Goal: Task Accomplishment & Management: Complete application form

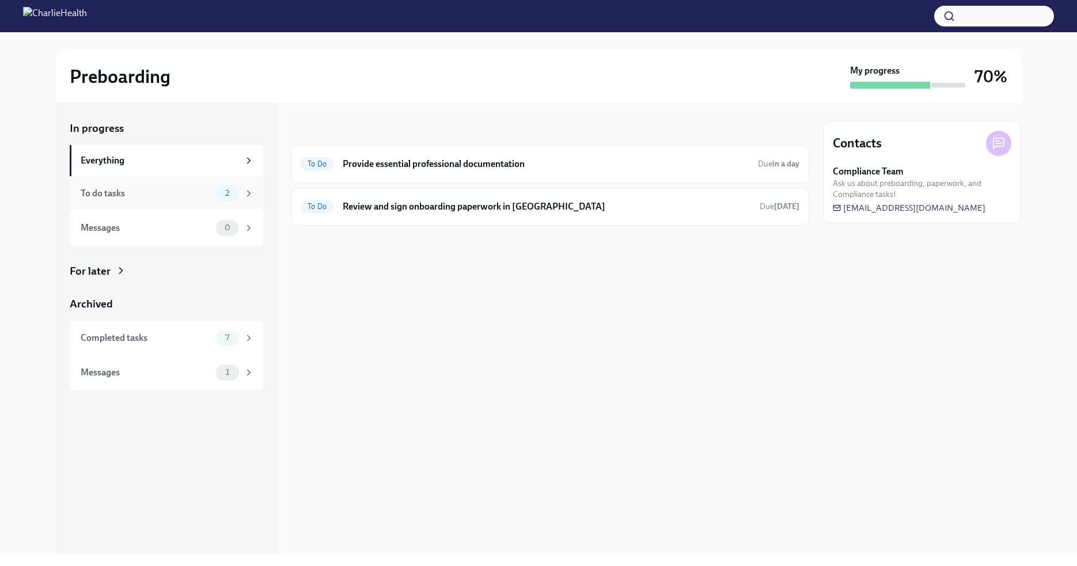
click at [116, 191] on div "To do tasks" at bounding box center [146, 193] width 131 height 13
click at [178, 342] on div "Completed tasks" at bounding box center [146, 338] width 131 height 13
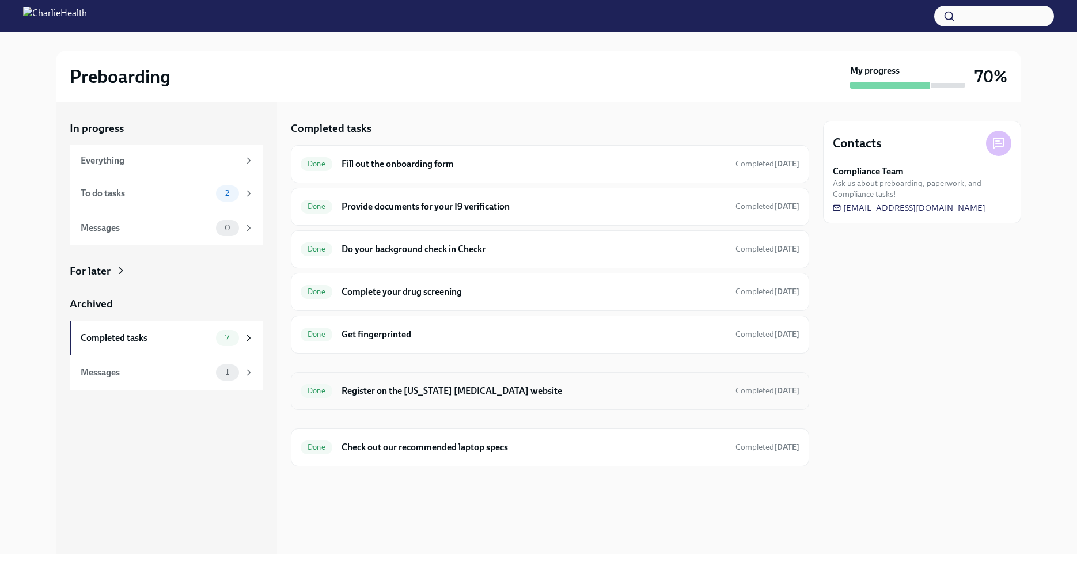
click at [455, 392] on h6 "Register on the [US_STATE] [MEDICAL_DATA] website" at bounding box center [534, 391] width 385 height 13
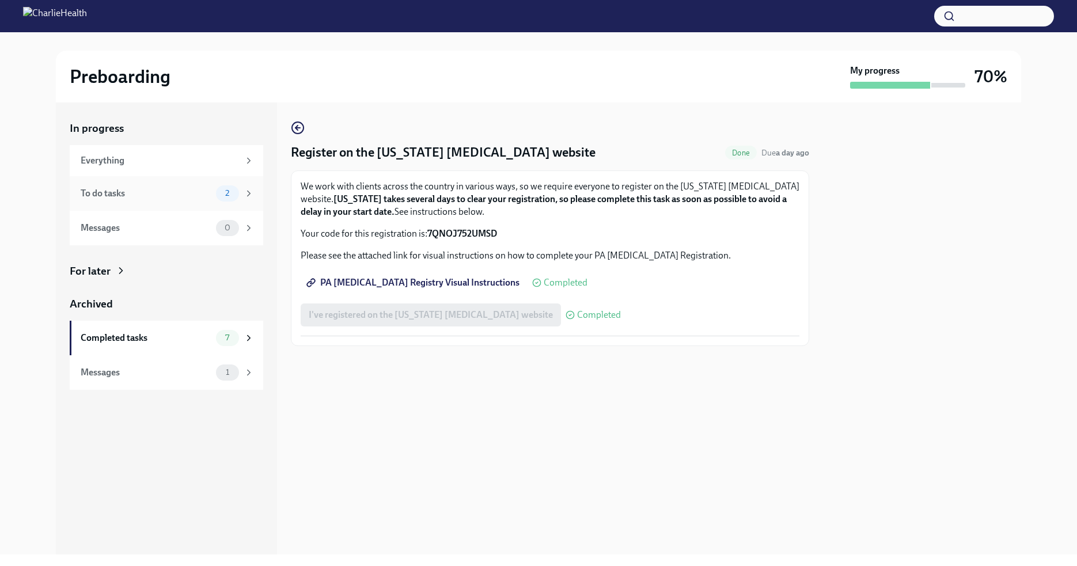
click at [192, 188] on div "To do tasks" at bounding box center [146, 193] width 131 height 13
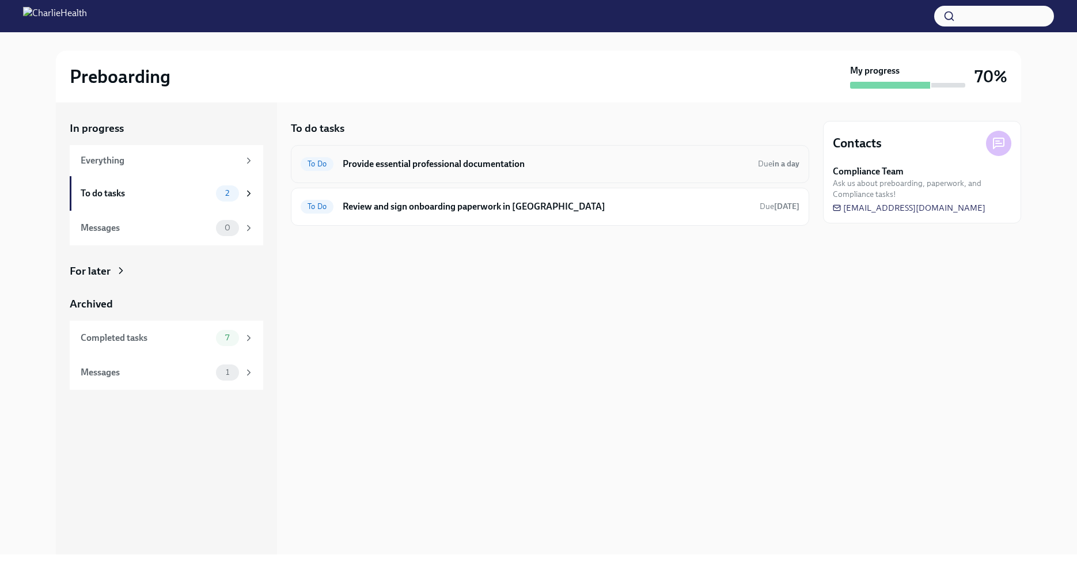
click at [563, 169] on h6 "Provide essential professional documentation" at bounding box center [546, 164] width 406 height 13
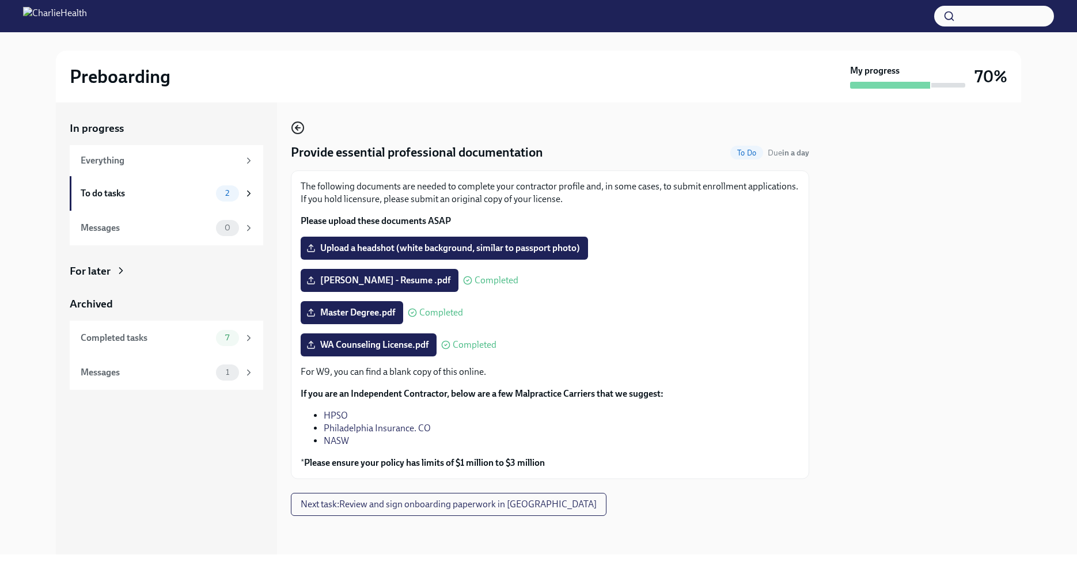
click at [291, 127] on icon "button" at bounding box center [298, 128] width 14 height 14
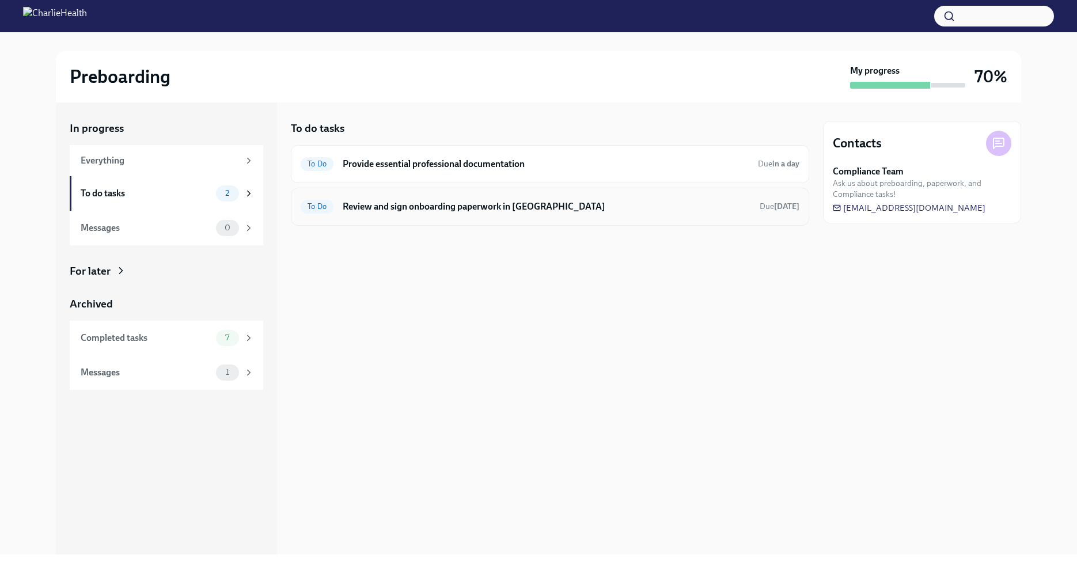
click at [400, 211] on h6 "Review and sign onboarding paperwork in [GEOGRAPHIC_DATA]" at bounding box center [547, 206] width 408 height 13
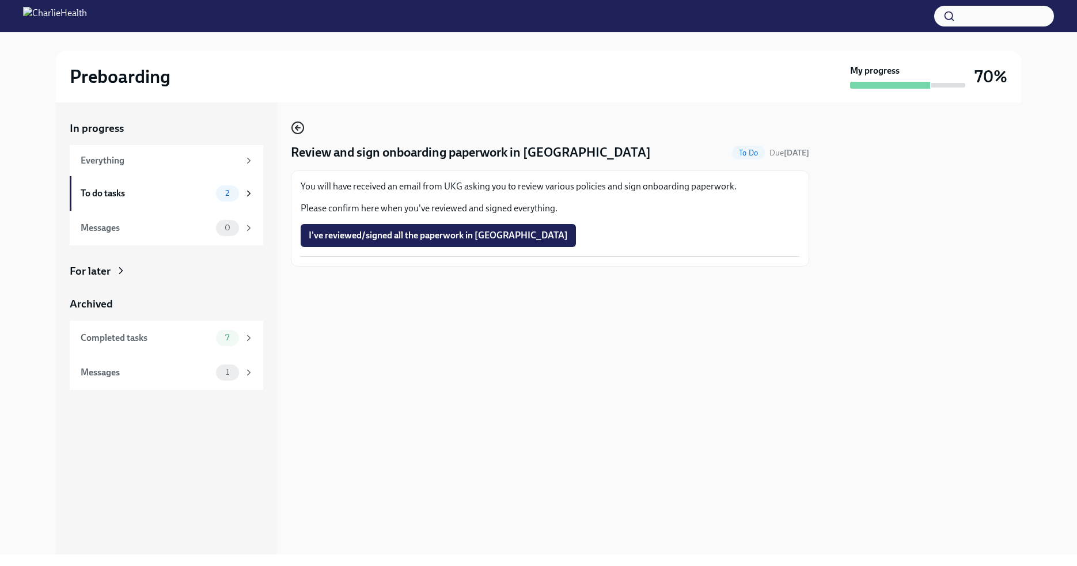
click at [301, 126] on icon "button" at bounding box center [298, 128] width 14 height 14
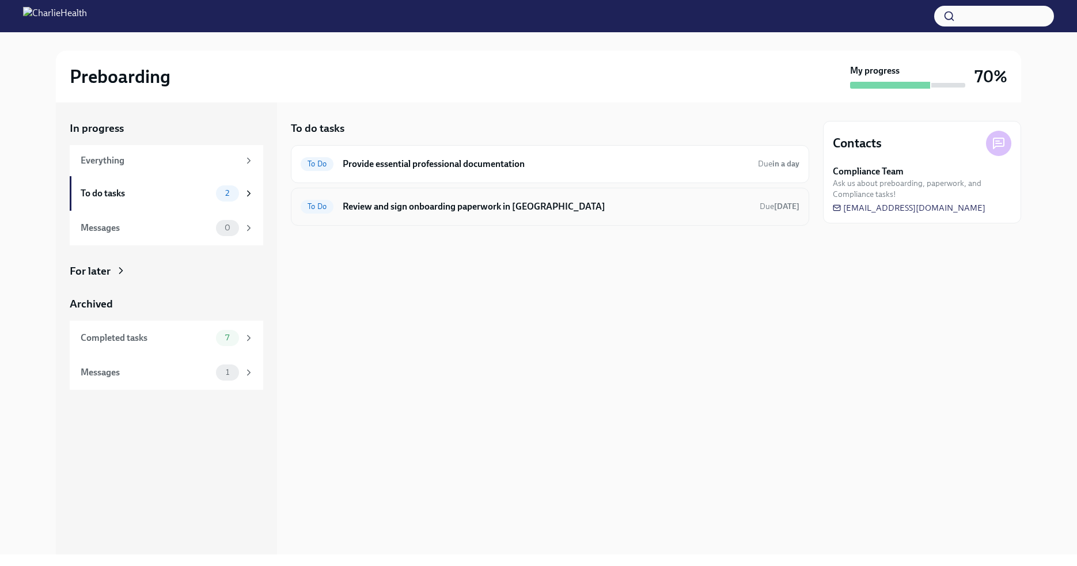
click at [429, 200] on h6 "Review and sign onboarding paperwork in [GEOGRAPHIC_DATA]" at bounding box center [547, 206] width 408 height 13
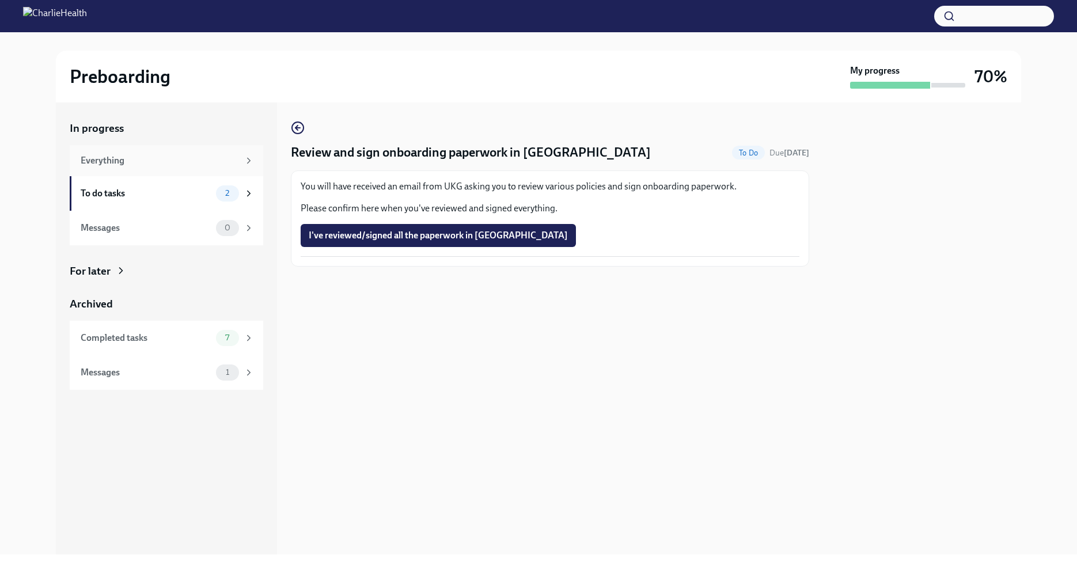
click at [226, 165] on div "Everything" at bounding box center [160, 160] width 158 height 13
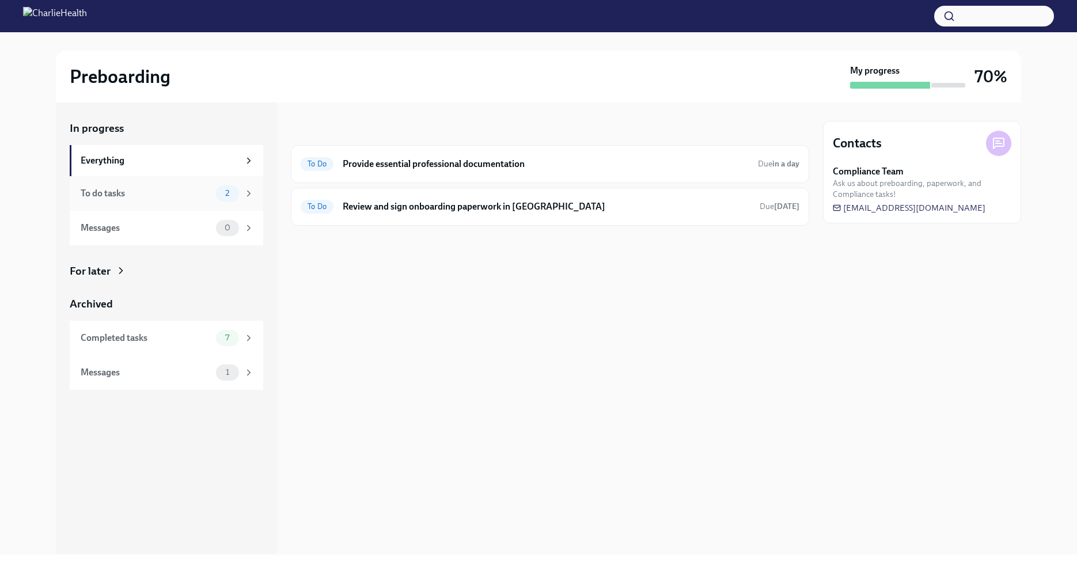
click at [179, 197] on div "To do tasks" at bounding box center [146, 193] width 131 height 13
click at [131, 340] on div "Completed tasks" at bounding box center [146, 338] width 131 height 13
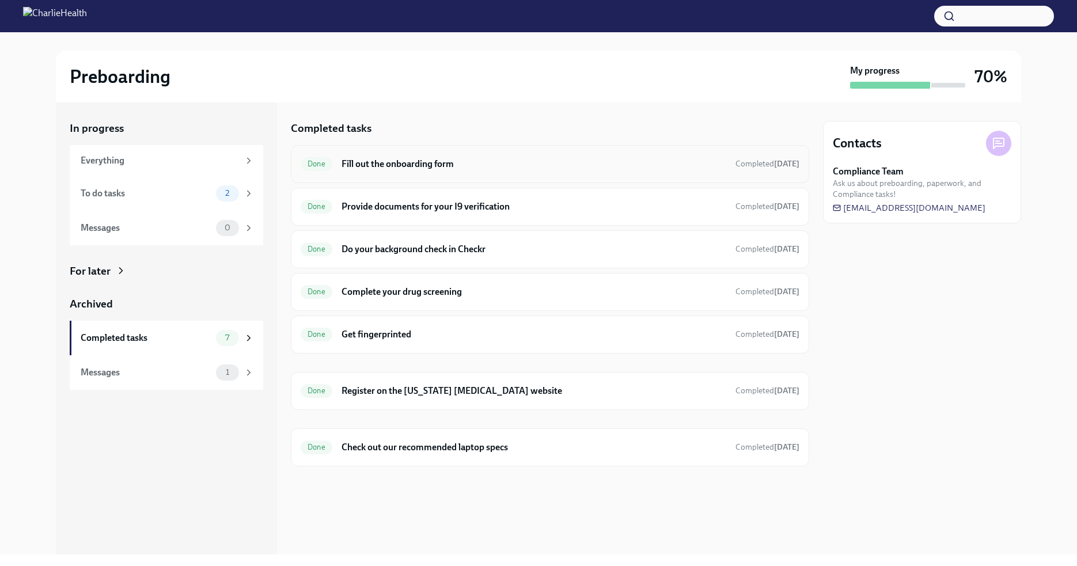
click at [512, 157] on div "Done Fill out the onboarding form Completed [DATE]" at bounding box center [550, 164] width 499 height 18
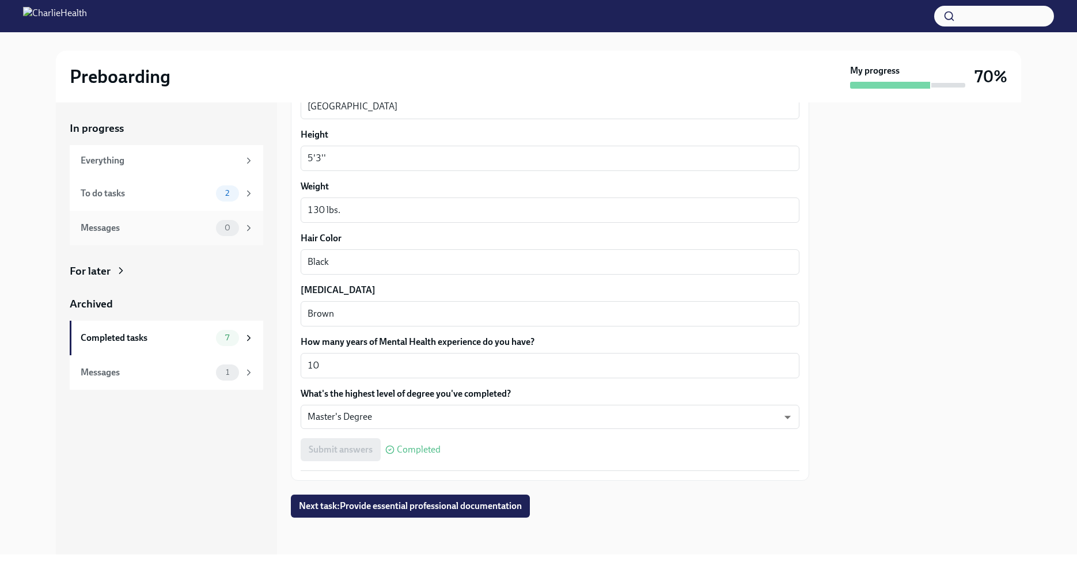
scroll to position [935, 0]
click at [150, 333] on div "Completed tasks" at bounding box center [146, 338] width 131 height 13
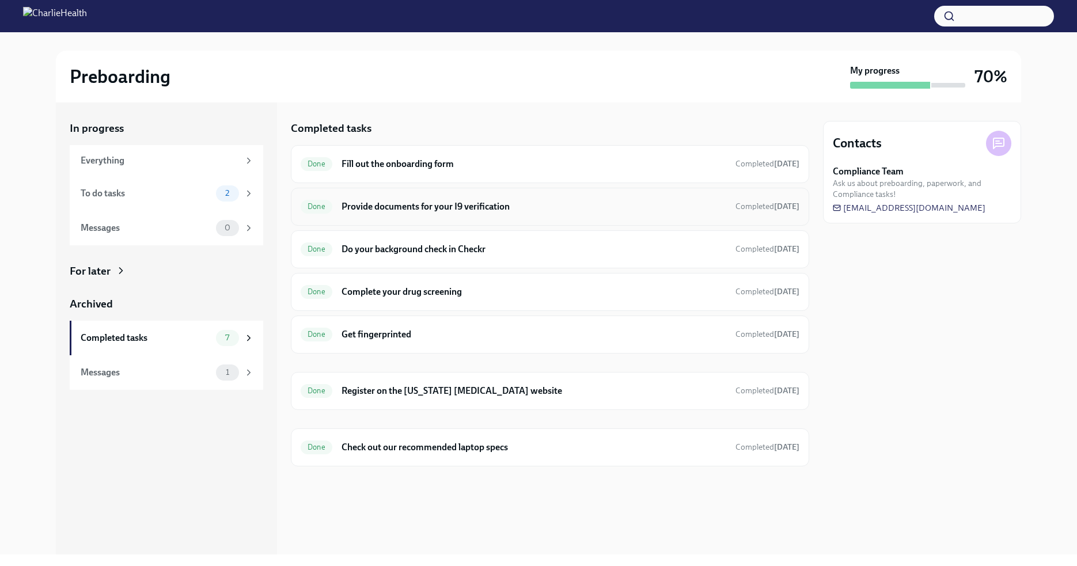
click at [462, 212] on h6 "Provide documents for your I9 verification" at bounding box center [534, 206] width 385 height 13
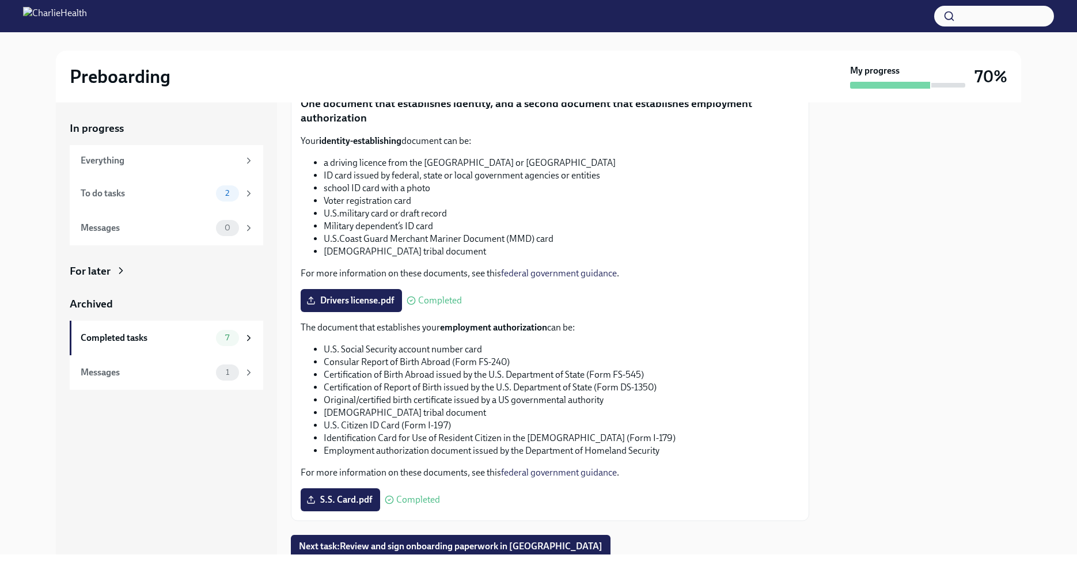
scroll to position [425, 0]
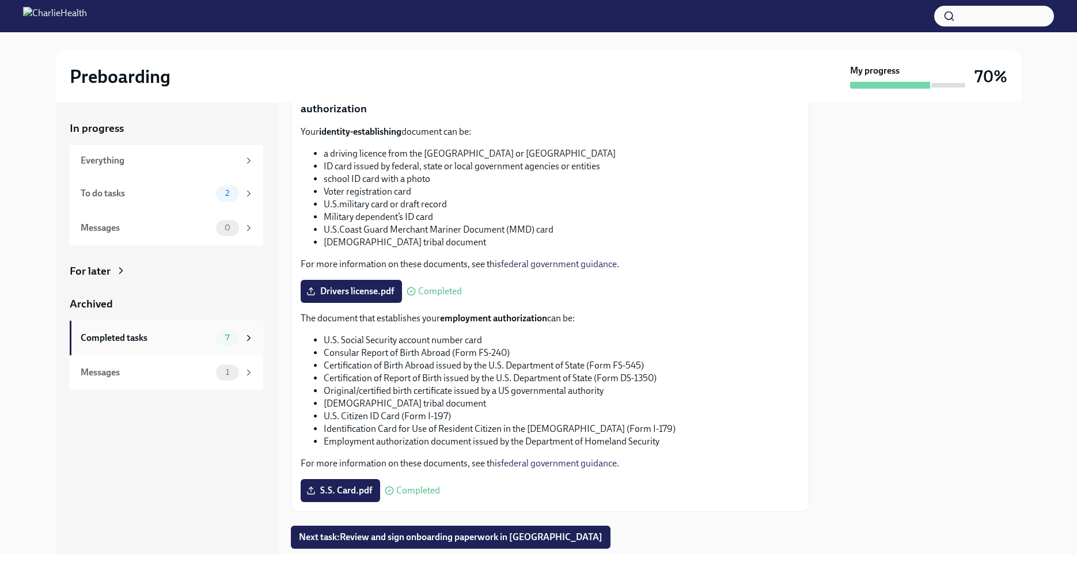
click at [139, 330] on div "Completed tasks 7" at bounding box center [167, 338] width 173 height 16
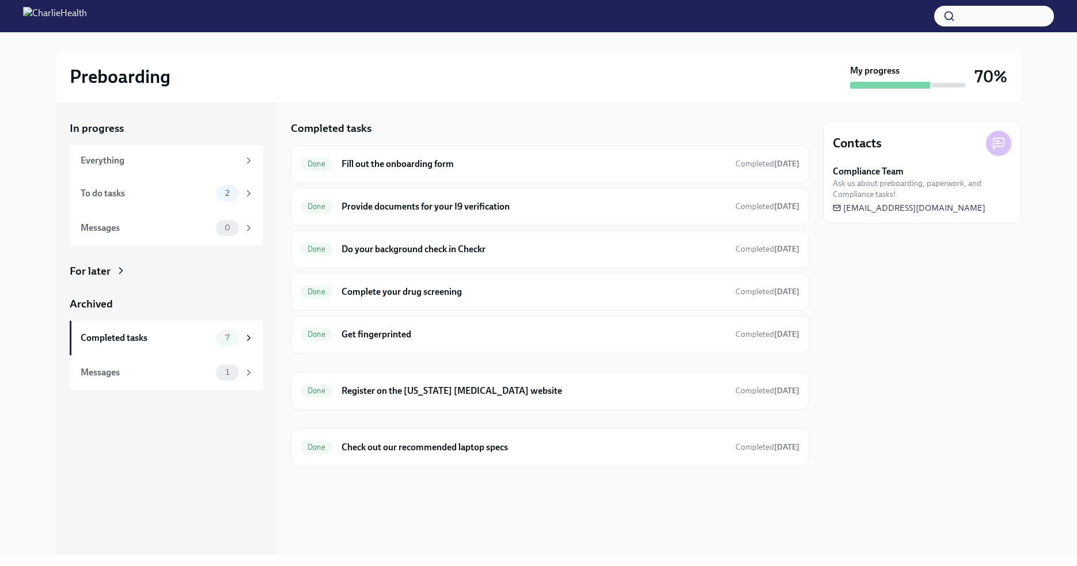
click at [87, 24] on img at bounding box center [55, 16] width 64 height 18
click at [150, 186] on div "To do tasks 2" at bounding box center [167, 194] width 173 height 16
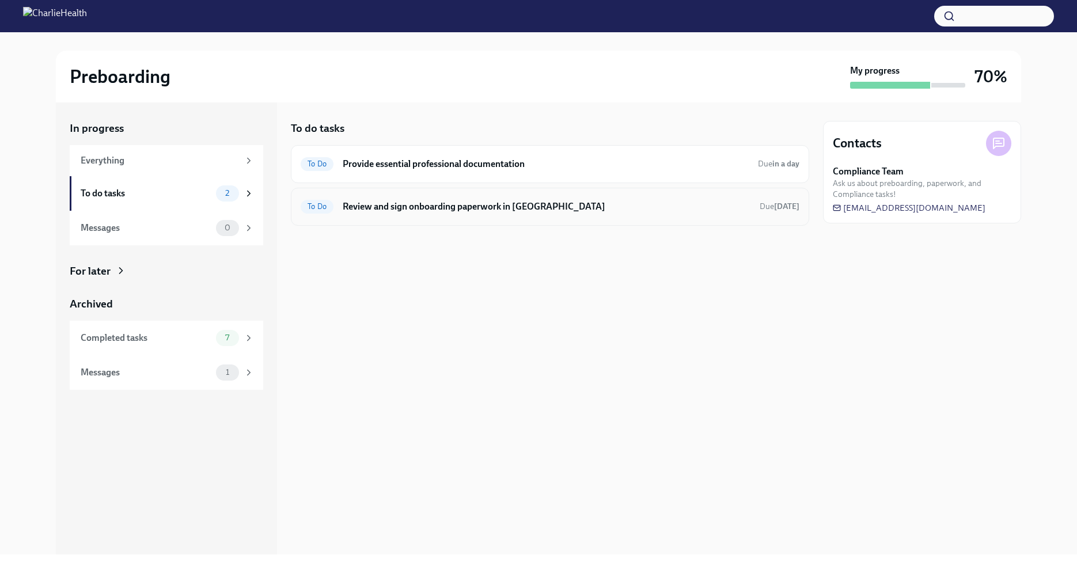
click at [468, 209] on h6 "Review and sign onboarding paperwork in [GEOGRAPHIC_DATA]" at bounding box center [547, 206] width 408 height 13
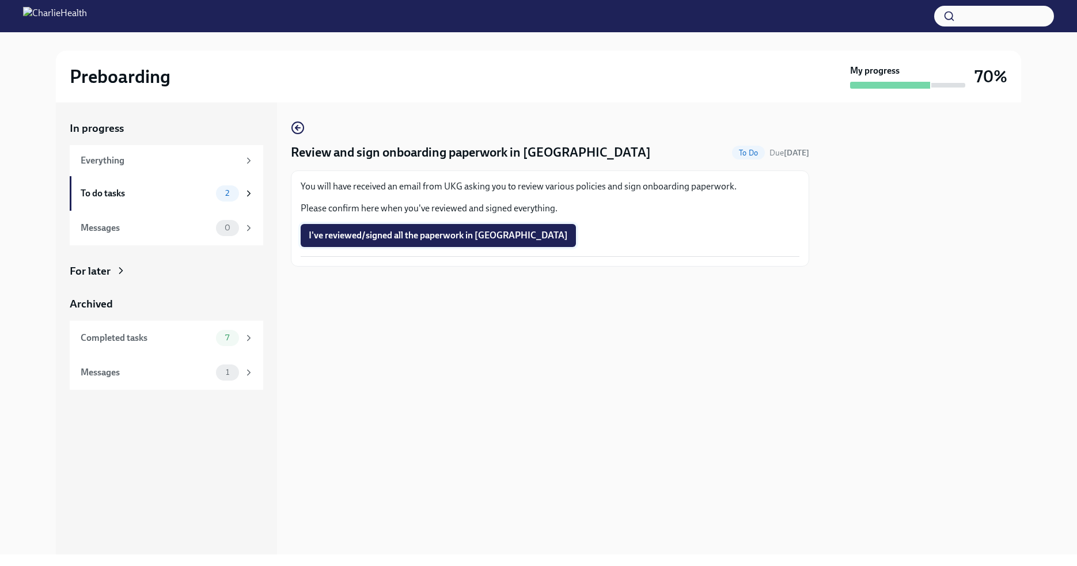
click at [376, 240] on span "I've reviewed/signed all the paperwork in [GEOGRAPHIC_DATA]" at bounding box center [438, 236] width 259 height 12
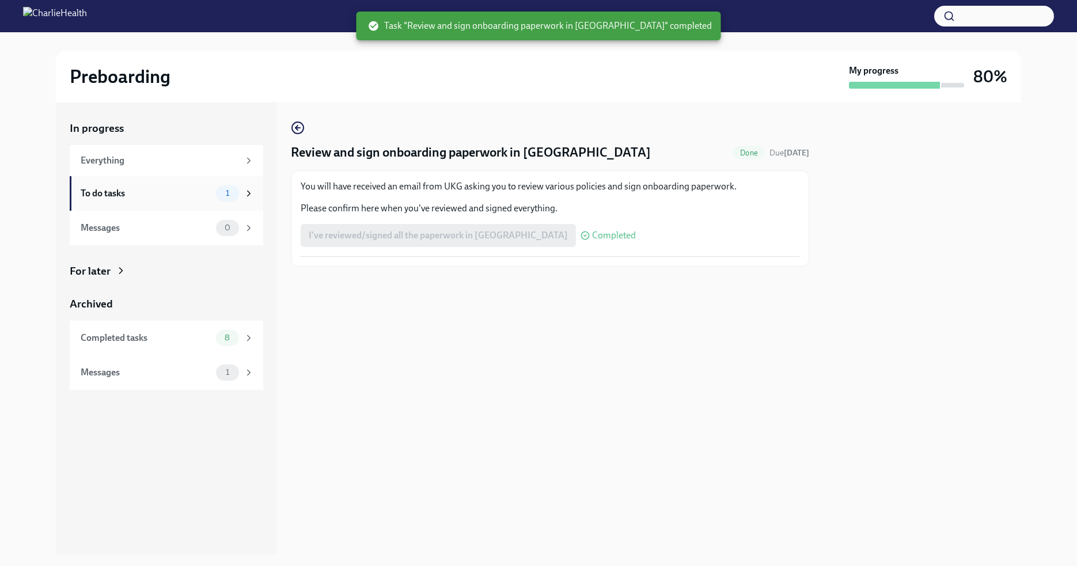
click at [159, 196] on div "To do tasks" at bounding box center [146, 193] width 131 height 13
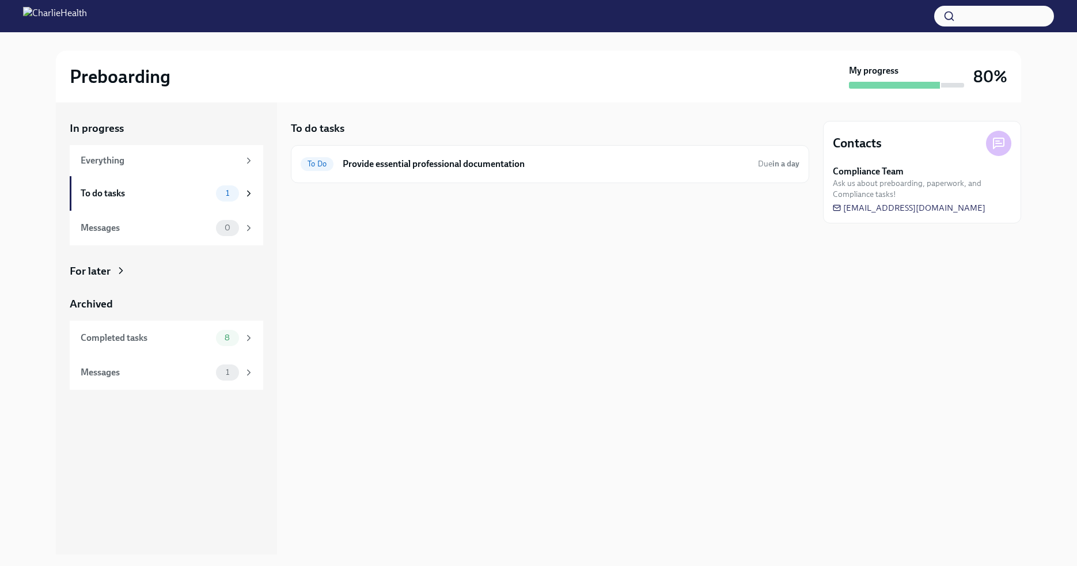
click at [100, 276] on div "For later" at bounding box center [90, 271] width 41 height 15
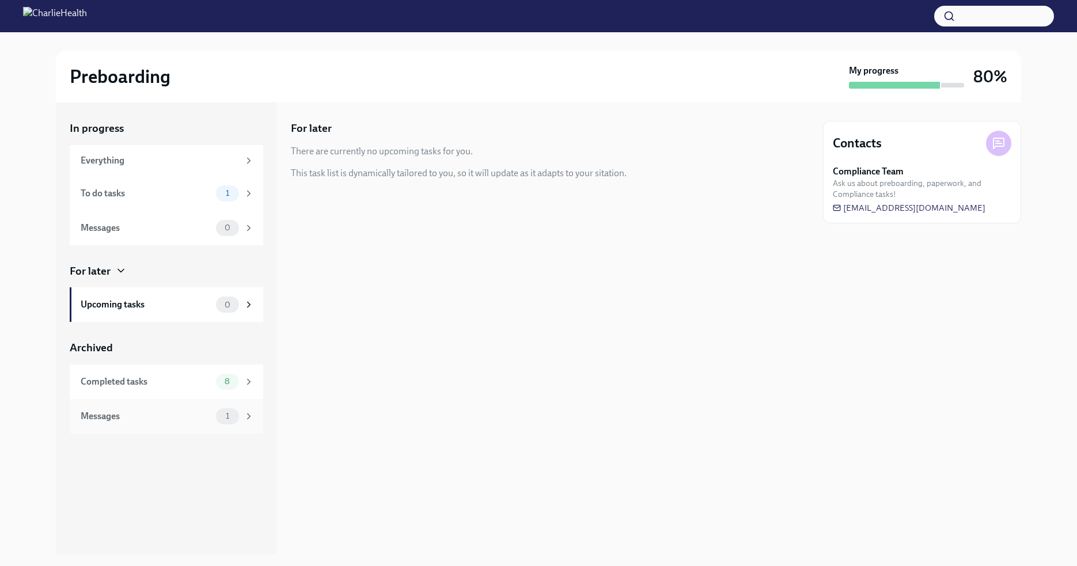
click at [128, 416] on div "Messages" at bounding box center [146, 416] width 131 height 13
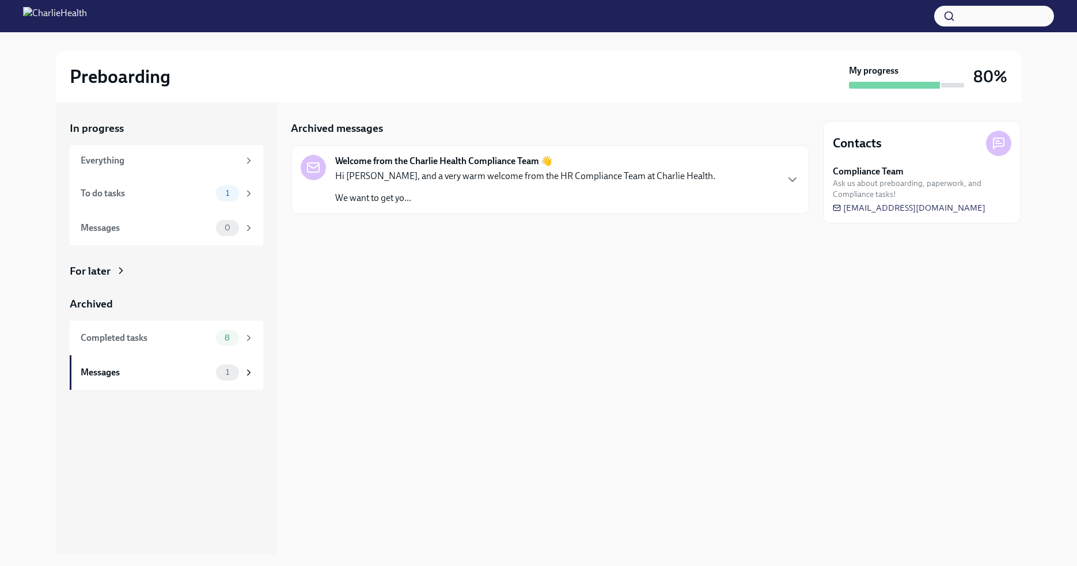
click at [407, 168] on div "Welcome from the Charlie Health Compliance Team 👋 Hi [PERSON_NAME], and a very …" at bounding box center [525, 180] width 380 height 50
